Goal: Task Accomplishment & Management: Complete application form

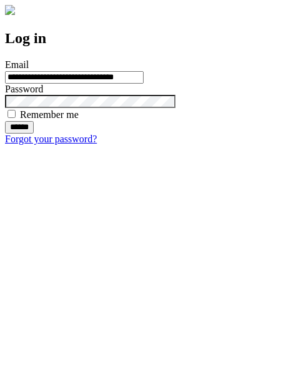
type input "**********"
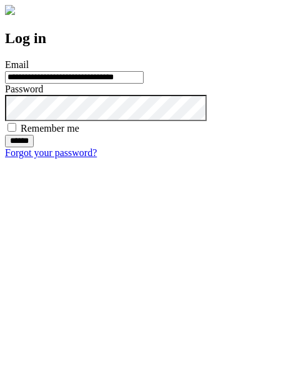
click at [34, 147] on input "******" at bounding box center [19, 141] width 29 height 12
